Goal: Information Seeking & Learning: Learn about a topic

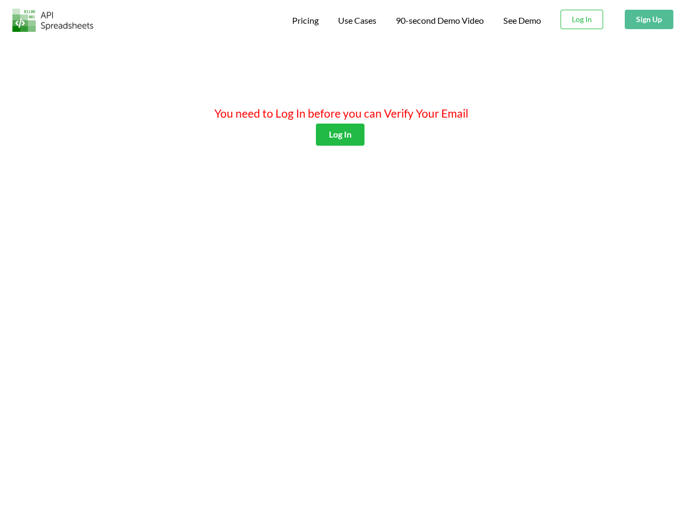
click at [303, 21] on span "Pricing" at bounding box center [305, 20] width 26 height 10
click at [356, 21] on span "Use Cases" at bounding box center [357, 20] width 38 height 10
click at [439, 21] on span "90-second Demo Video" at bounding box center [440, 20] width 88 height 9
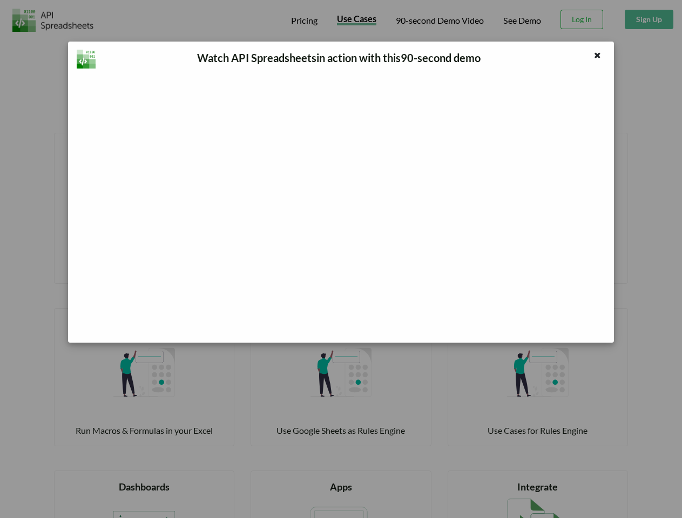
click at [582, 19] on div "Watch API Spreadsheets in action with this 90 -second demo" at bounding box center [341, 259] width 682 height 518
click at [648, 19] on button "Sign Up" at bounding box center [649, 19] width 49 height 19
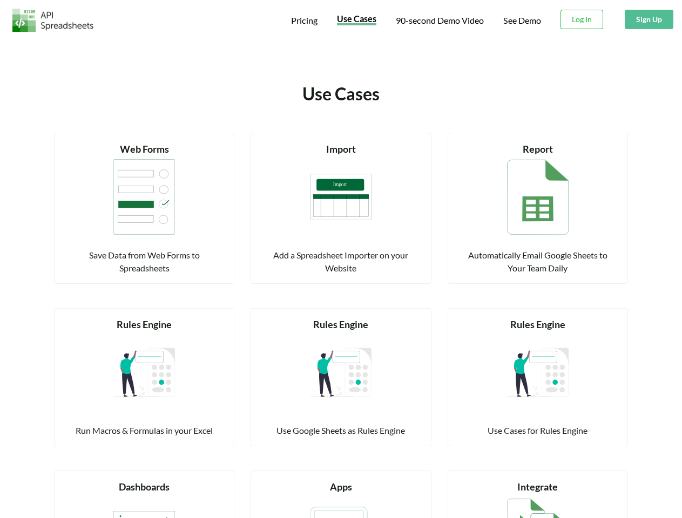
click at [340, 134] on div "Read more Import Add a Spreadsheet Importer on your Website" at bounding box center [340, 208] width 180 height 151
